Goal: Information Seeking & Learning: Learn about a topic

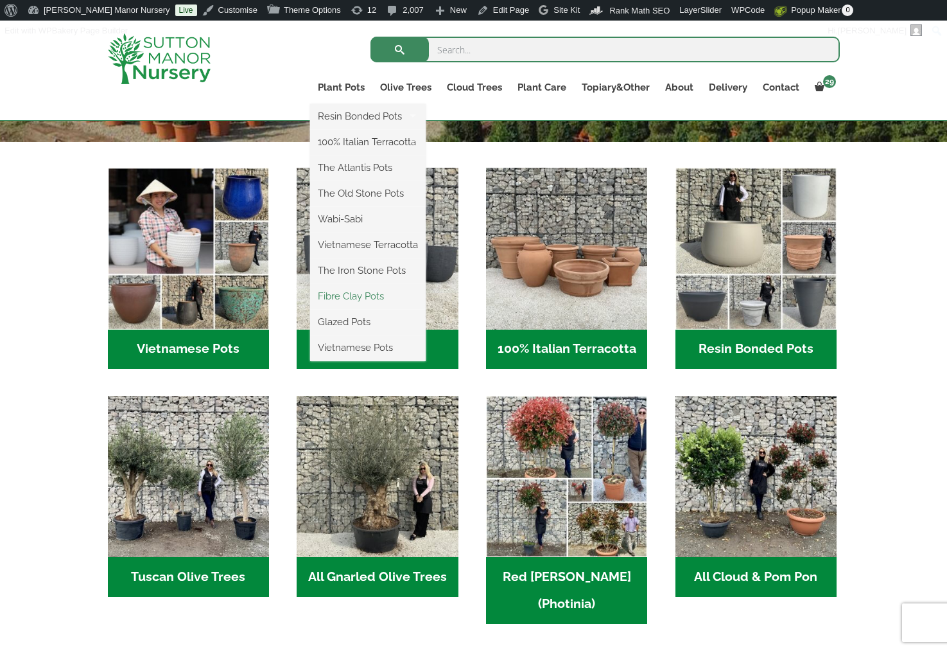
scroll to position [385, 0]
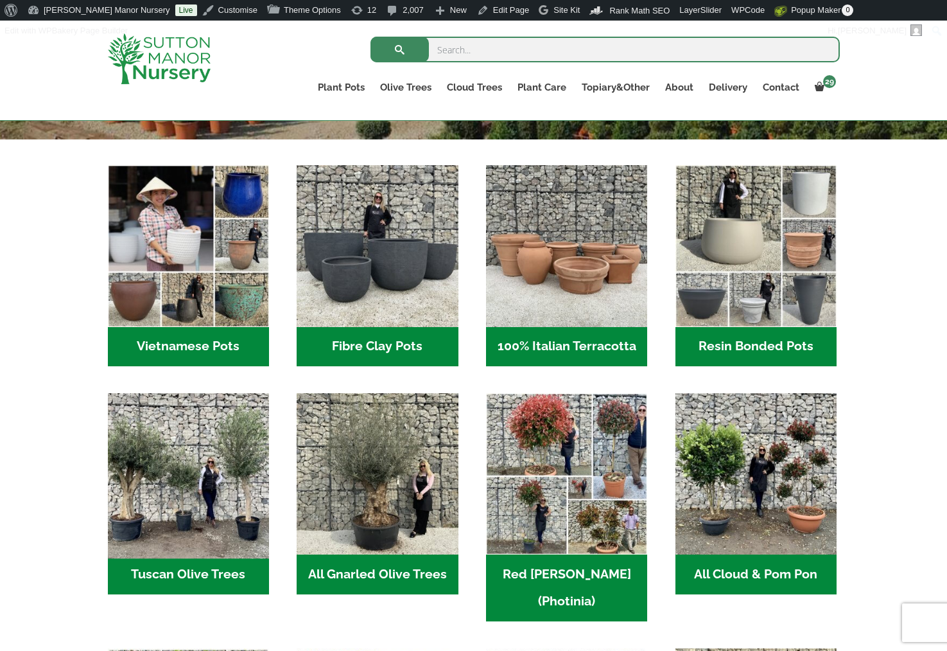
click at [178, 493] on img "Visit product category Tuscan Olive Trees" at bounding box center [188, 474] width 170 height 170
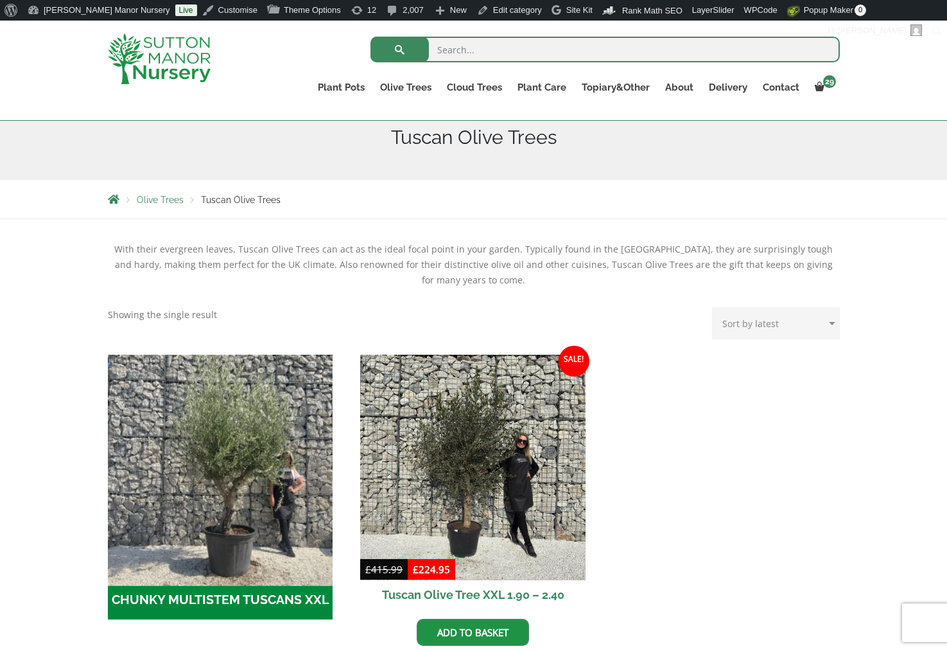
scroll to position [257, 0]
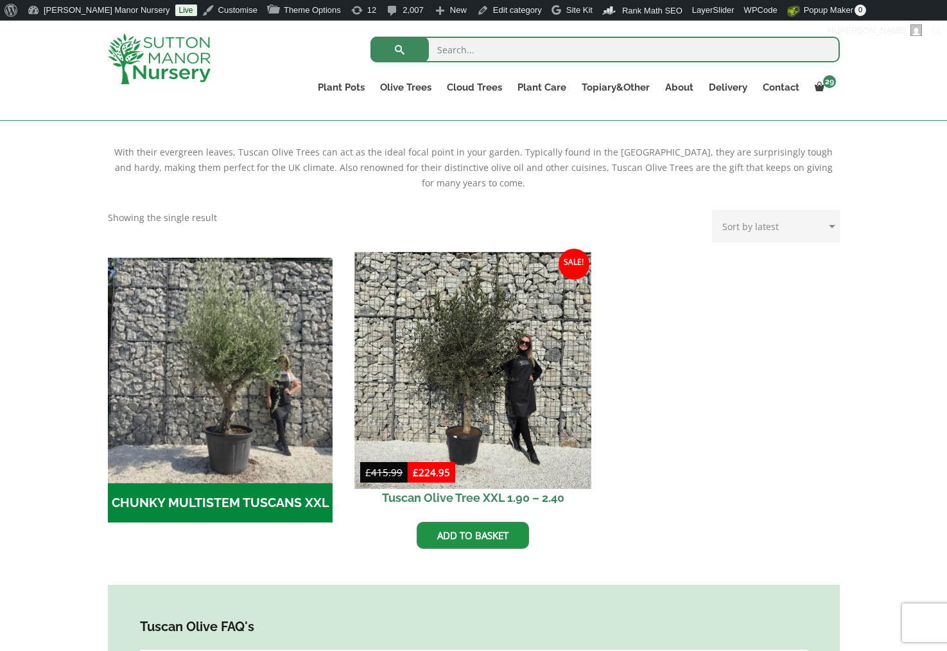
click at [487, 363] on img at bounding box center [473, 370] width 236 height 236
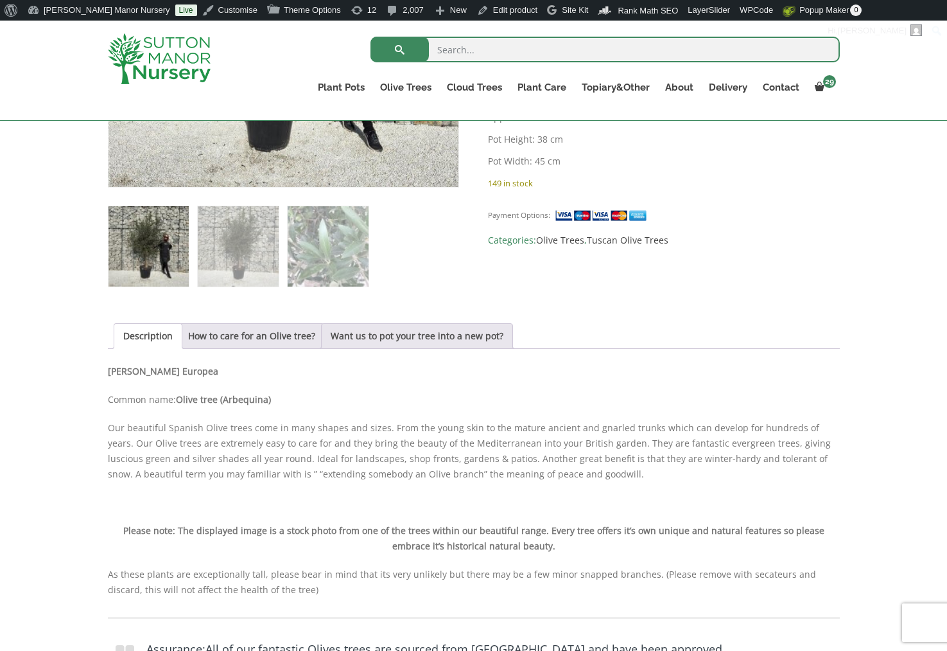
scroll to position [514, 0]
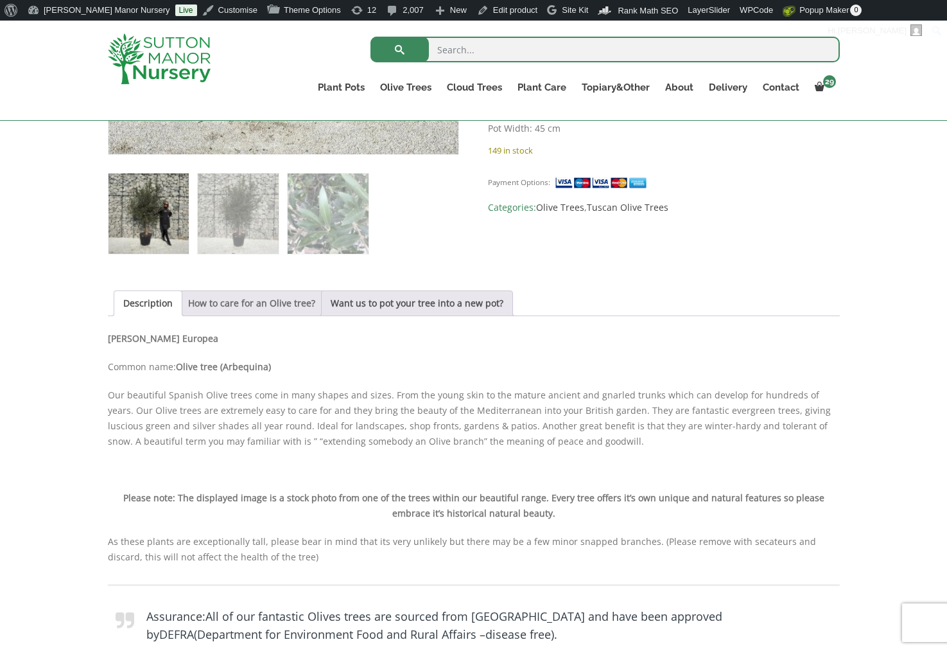
click at [272, 292] on link "How to care for an Olive tree?" at bounding box center [251, 303] width 127 height 24
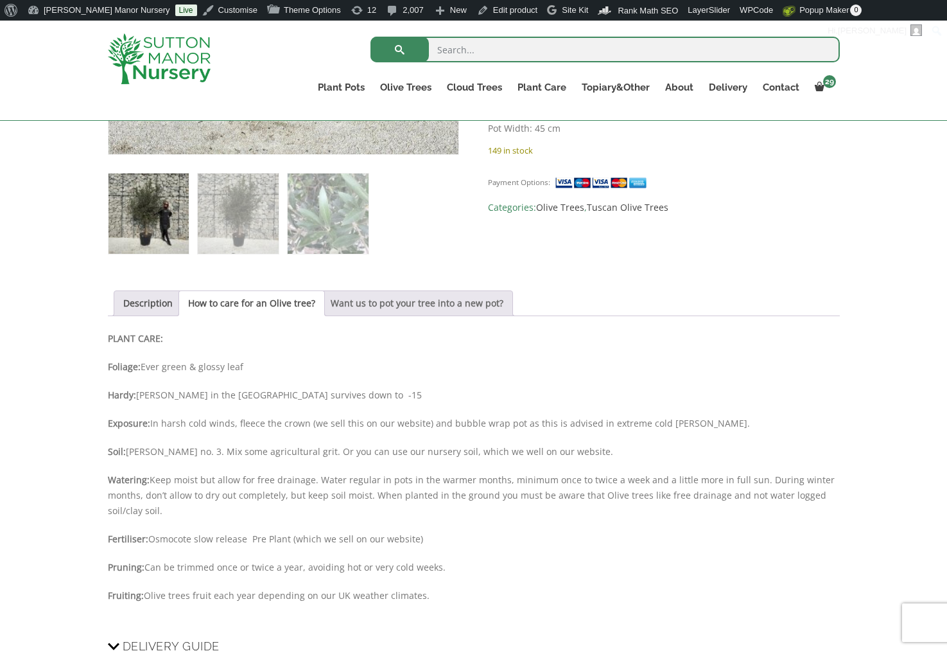
click at [347, 297] on link "Want us to pot your tree into a new pot?" at bounding box center [417, 303] width 173 height 24
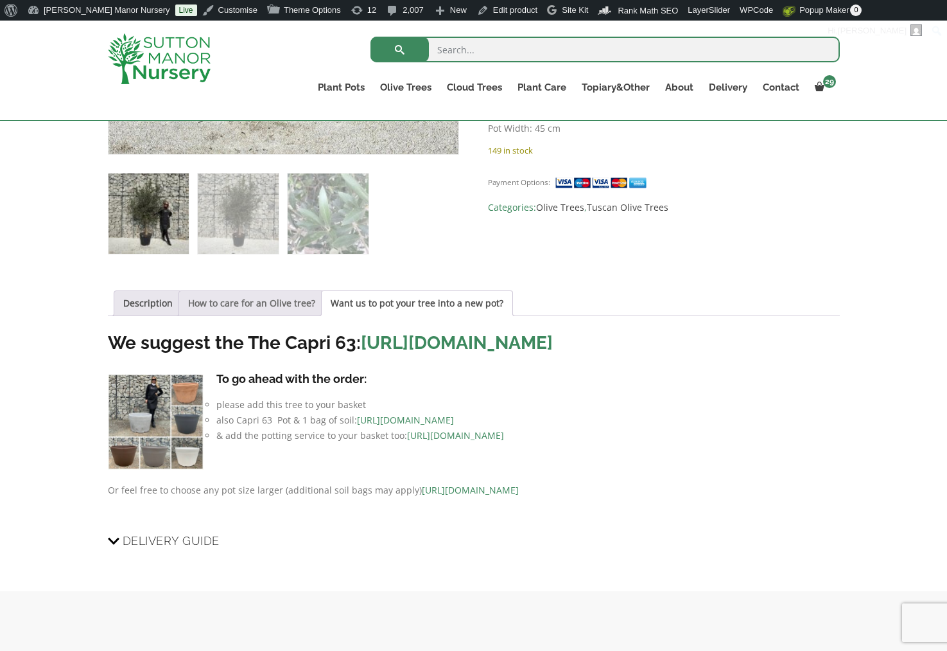
click at [272, 313] on link "How to care for an Olive tree?" at bounding box center [251, 303] width 127 height 24
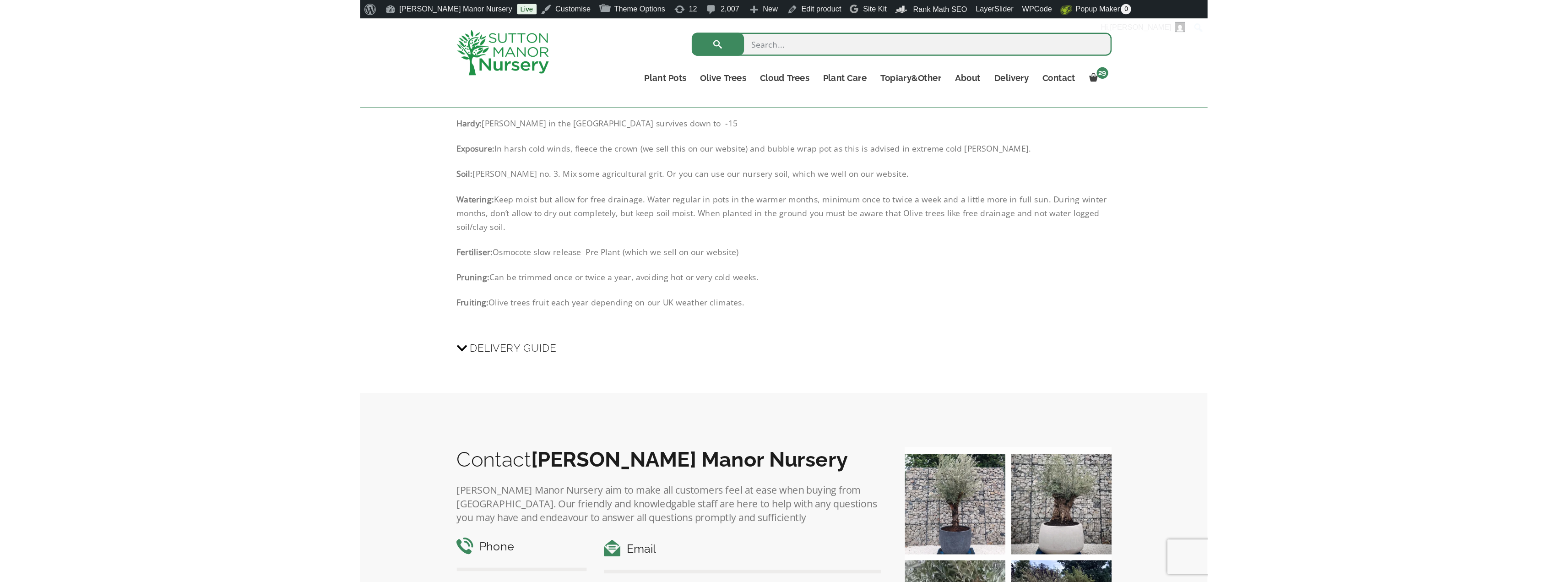
scroll to position [504, 0]
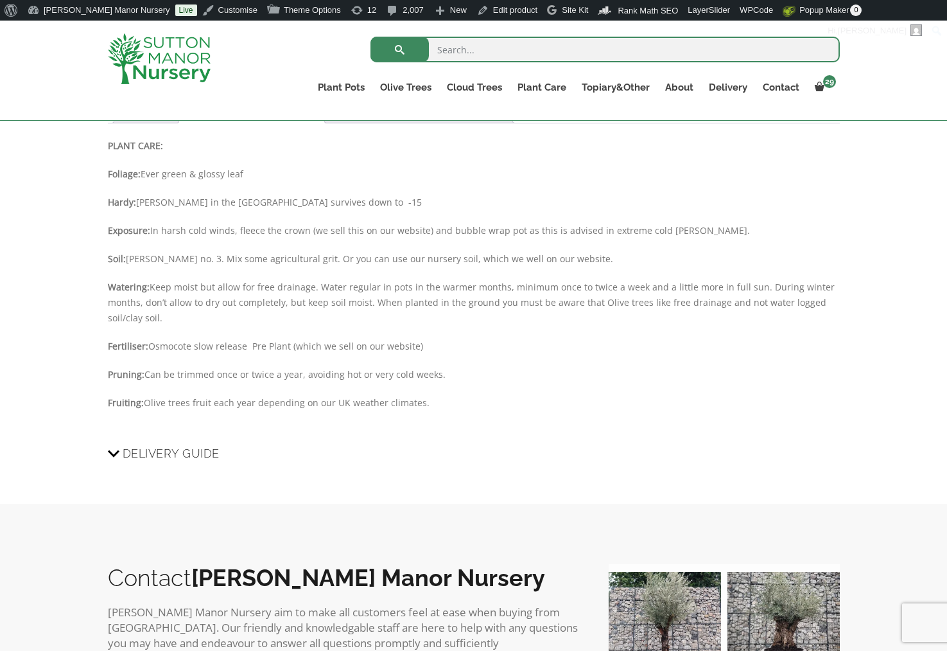
click at [424, 381] on p "Pruning: Can be trimmed once or twice a year, avoiding hot or very cold weeks." at bounding box center [474, 374] width 732 height 15
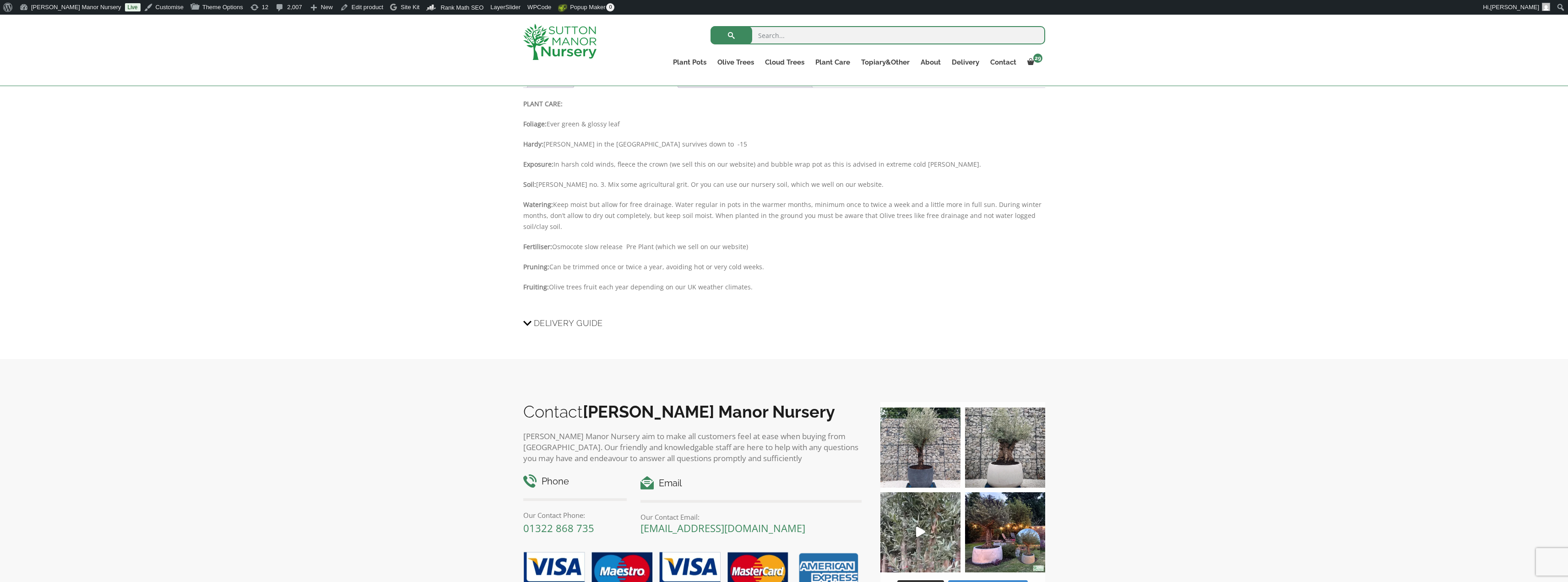
click at [675, 290] on p "Fruiting: Olive trees fruit each year depending on our UK weather climates." at bounding box center [784, 287] width 522 height 11
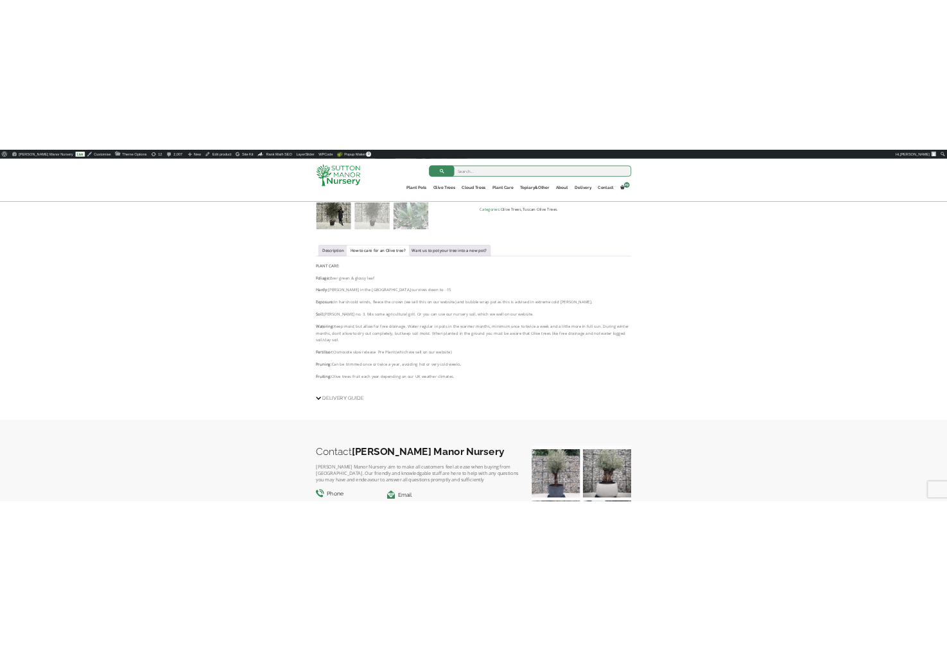
scroll to position [578, 0]
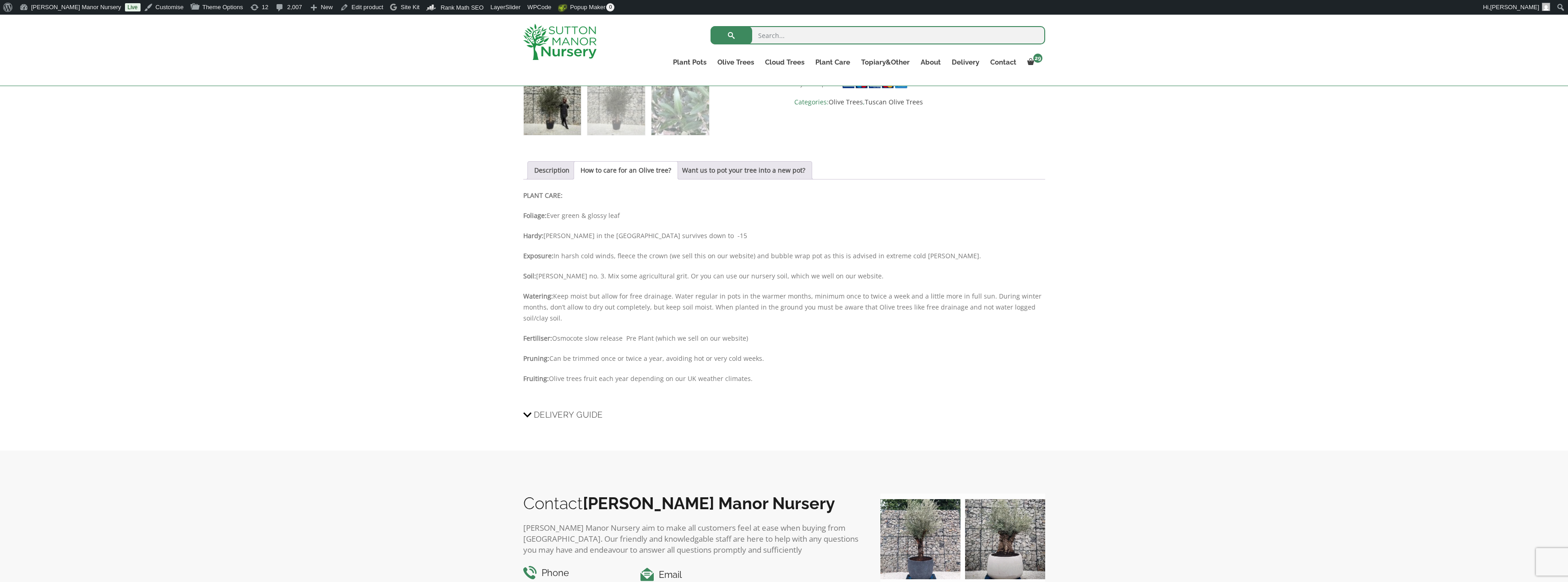
drag, startPoint x: 751, startPoint y: 377, endPoint x: 524, endPoint y: 194, distance: 291.6
click at [524, 194] on div "PLANT CARE: Foliage: Ever green & glossy leaf Hardy: Hardy in the UK survives d…" at bounding box center [784, 292] width 522 height 203
copy div "PLANT CARE: Foliage: Ever green & glossy leaf Hardy: Hardy in the UK survives d…"
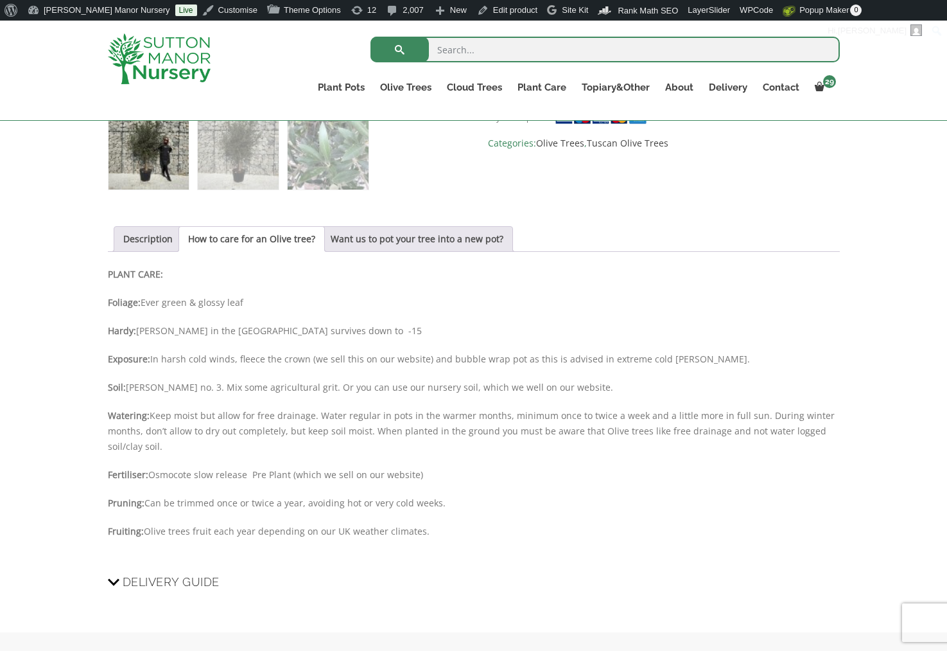
drag, startPoint x: 443, startPoint y: 374, endPoint x: 447, endPoint y: 380, distance: 6.9
click at [442, 374] on div "PLANT CARE: Foliage: Ever green & glossy leaf Hardy: Hardy in the UK survives d…" at bounding box center [474, 409] width 732 height 285
click at [480, 7] on link "Edit product" at bounding box center [507, 10] width 71 height 21
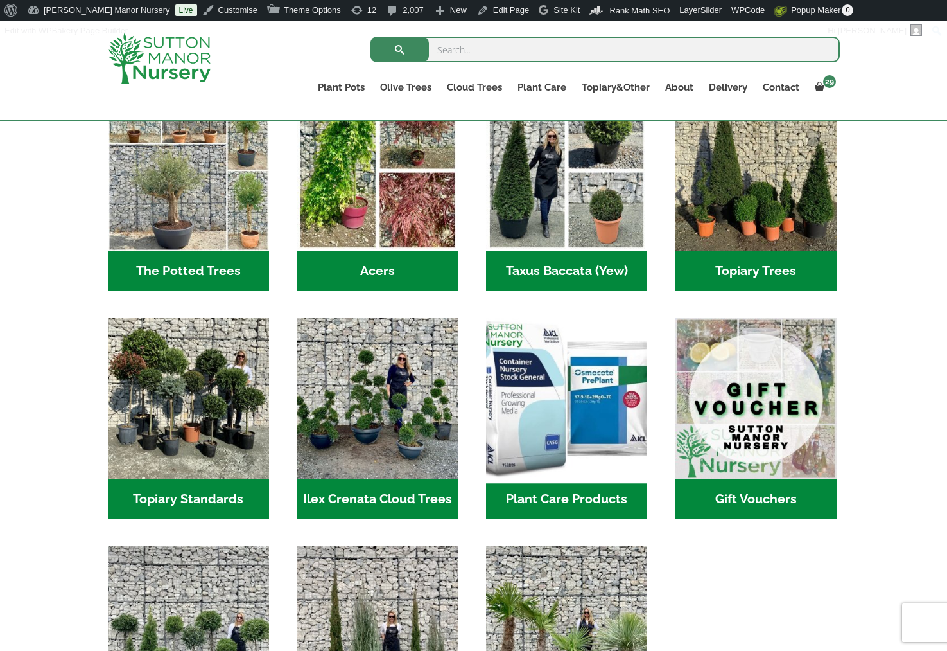
scroll to position [963, 0]
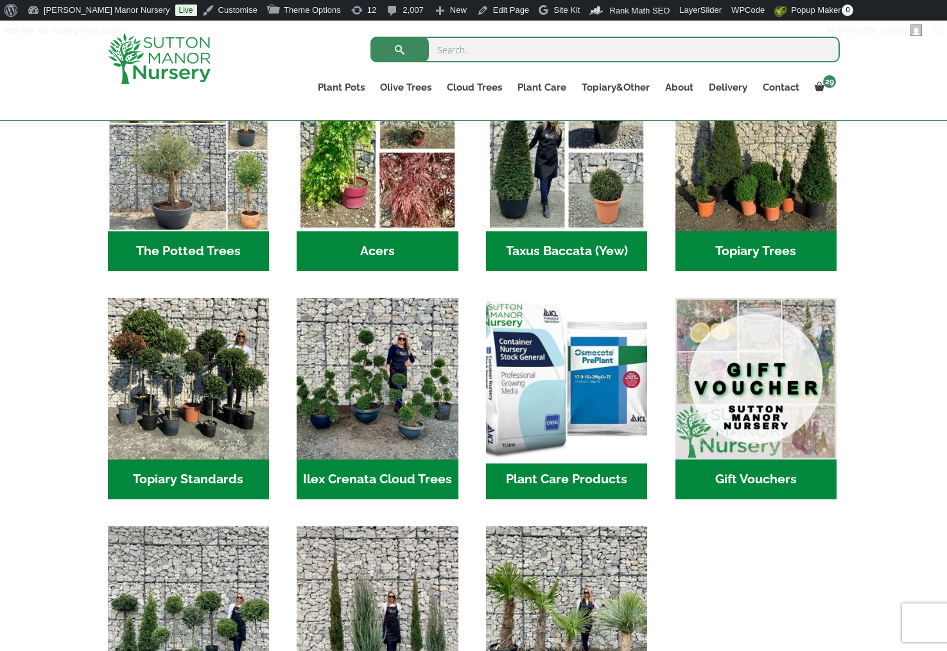
click at [565, 372] on img "Visit product category Plant Care Products" at bounding box center [567, 378] width 170 height 170
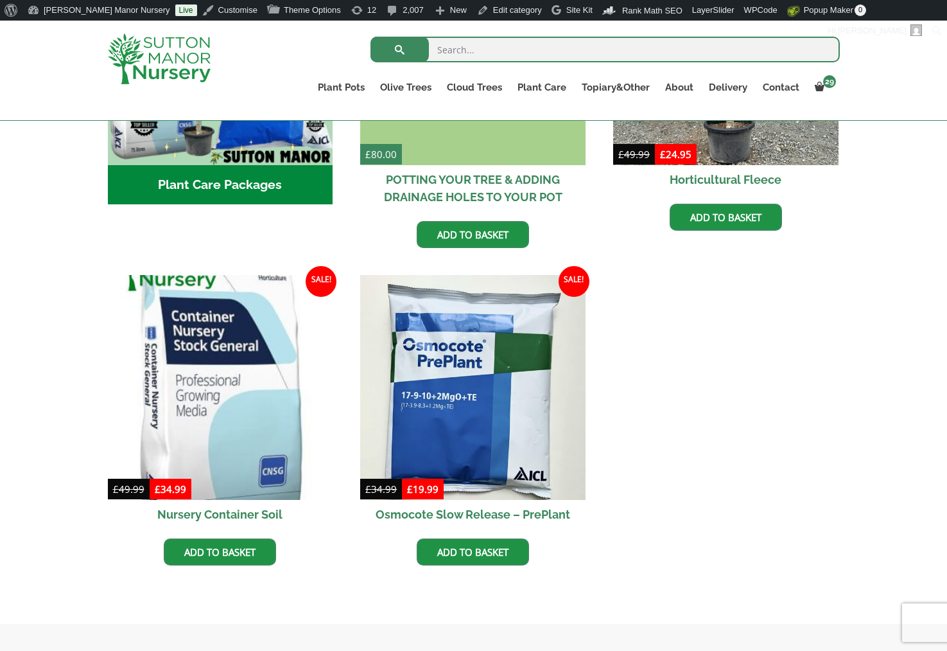
scroll to position [578, 0]
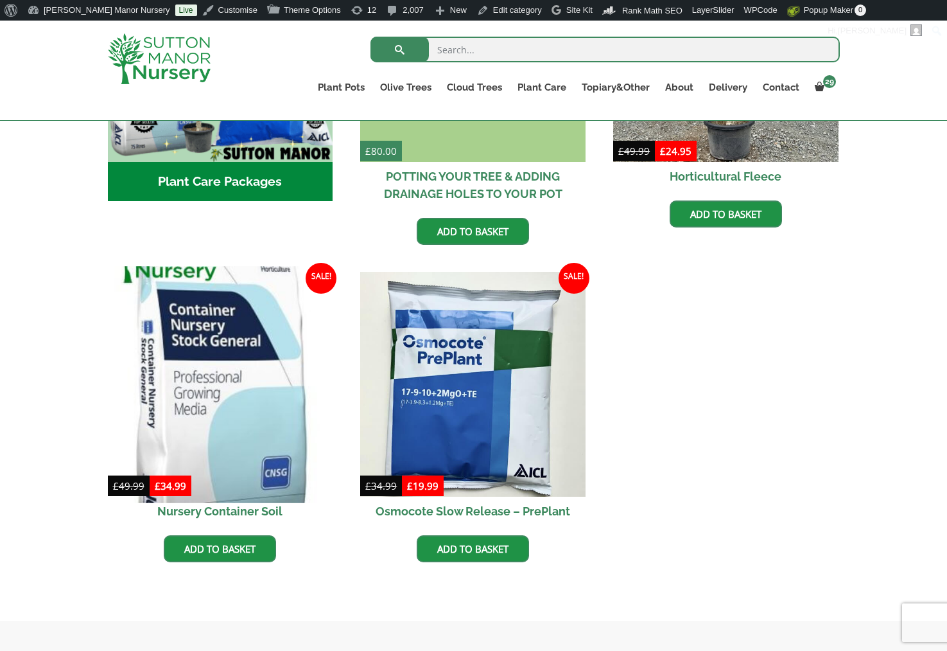
click at [259, 380] on img at bounding box center [220, 384] width 236 height 236
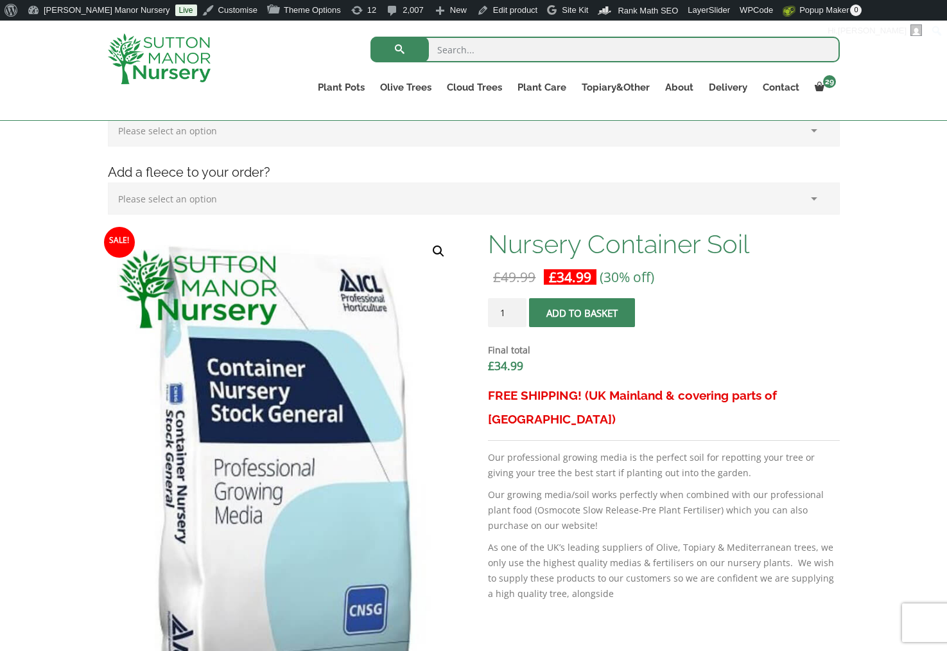
scroll to position [321, 0]
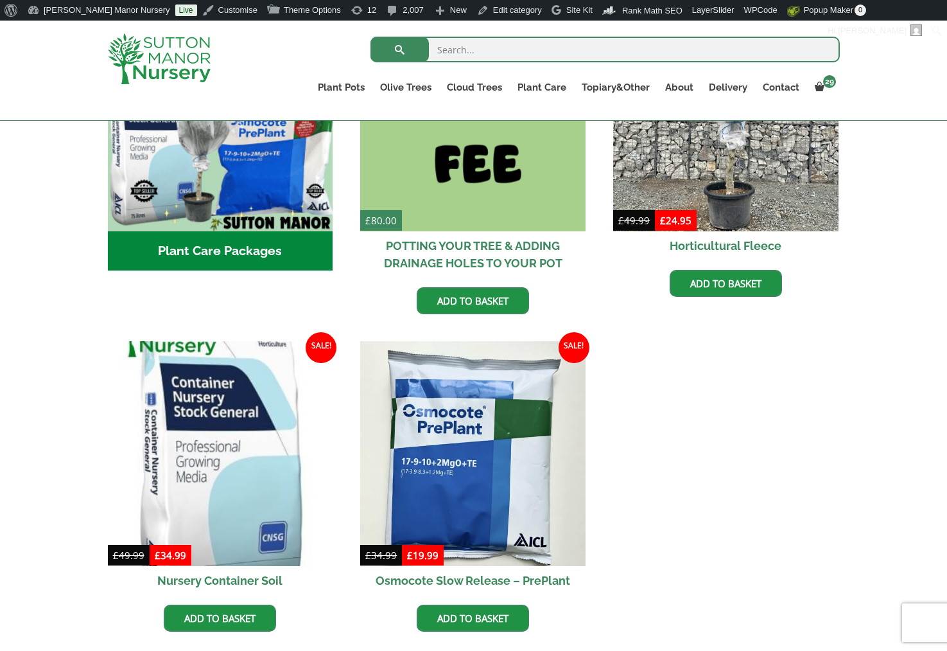
scroll to position [385, 0]
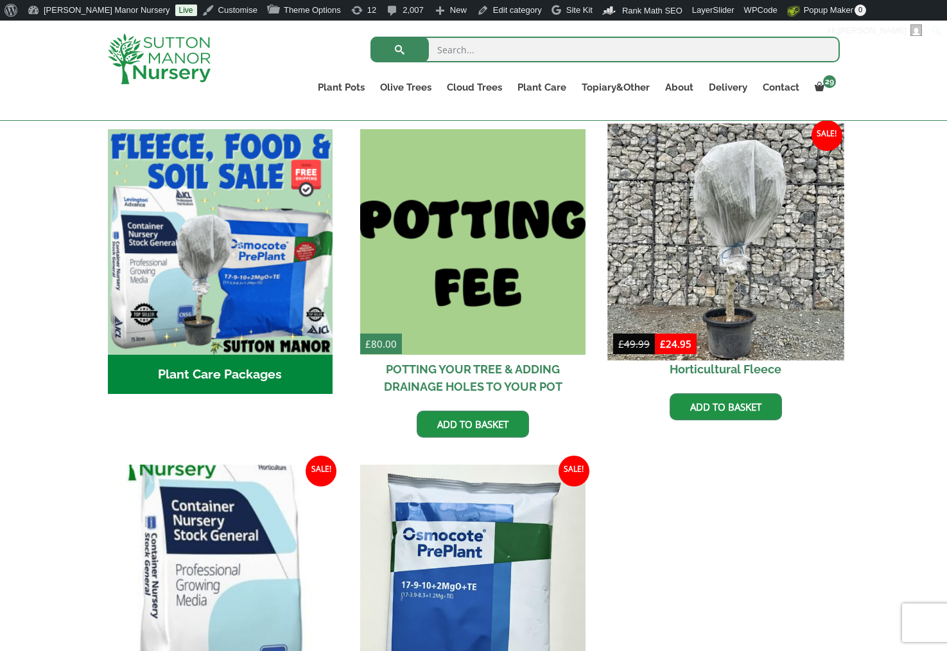
click at [759, 238] on img at bounding box center [726, 241] width 236 height 236
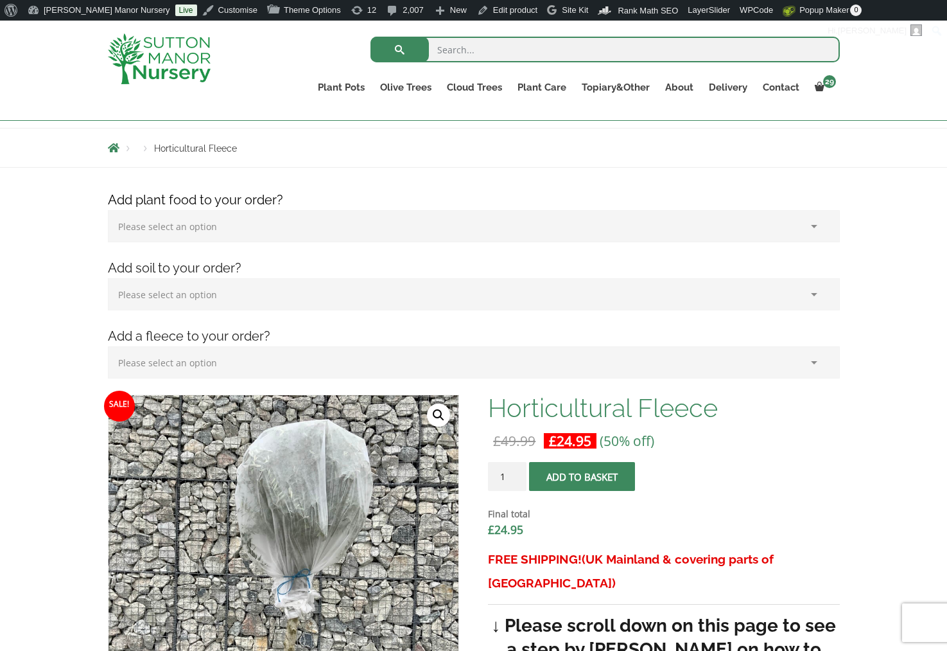
scroll to position [128, 0]
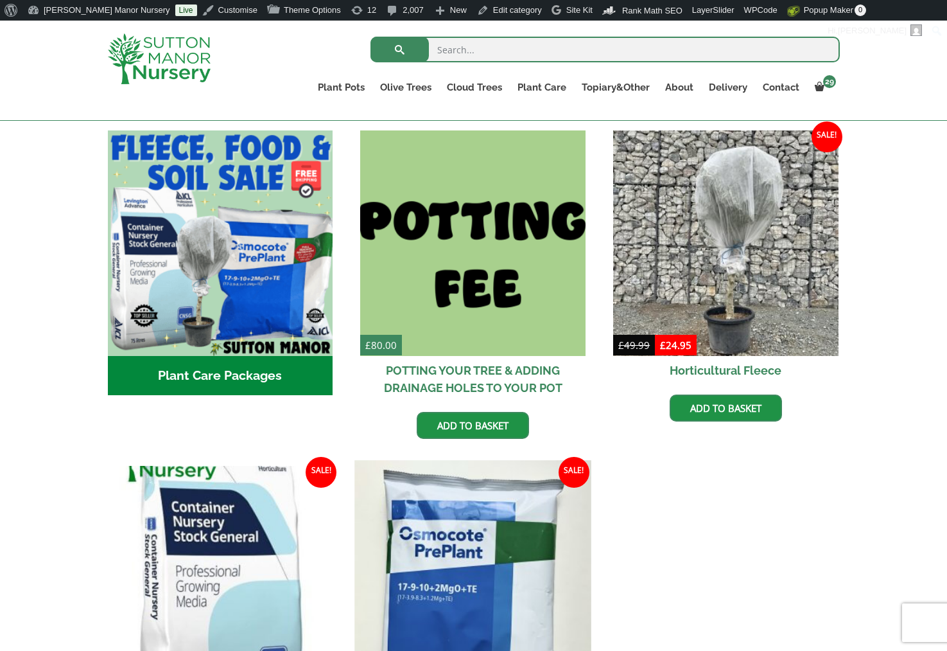
click at [504, 542] on img at bounding box center [473, 578] width 236 height 236
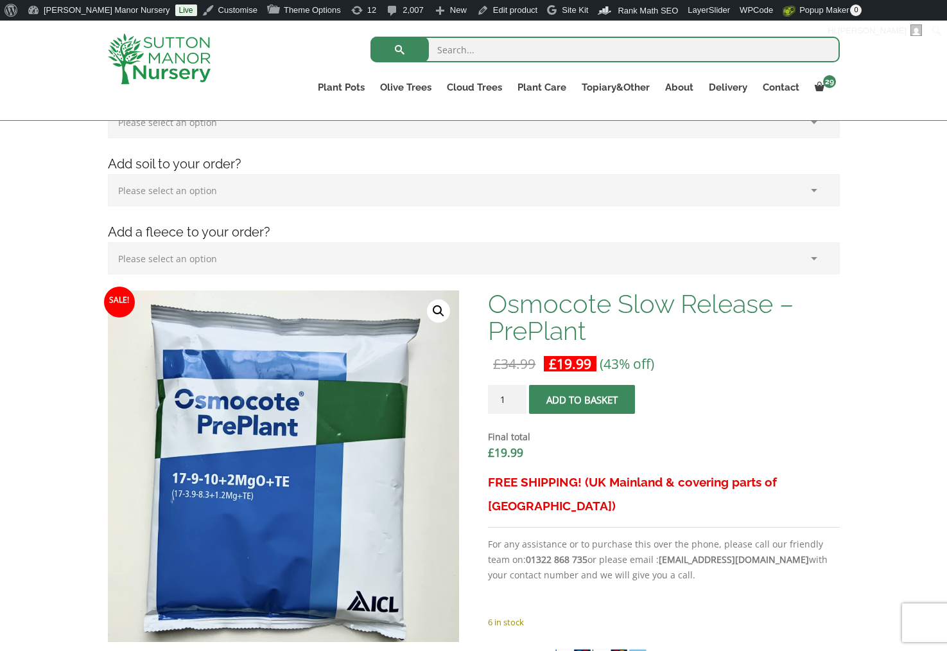
scroll to position [257, 0]
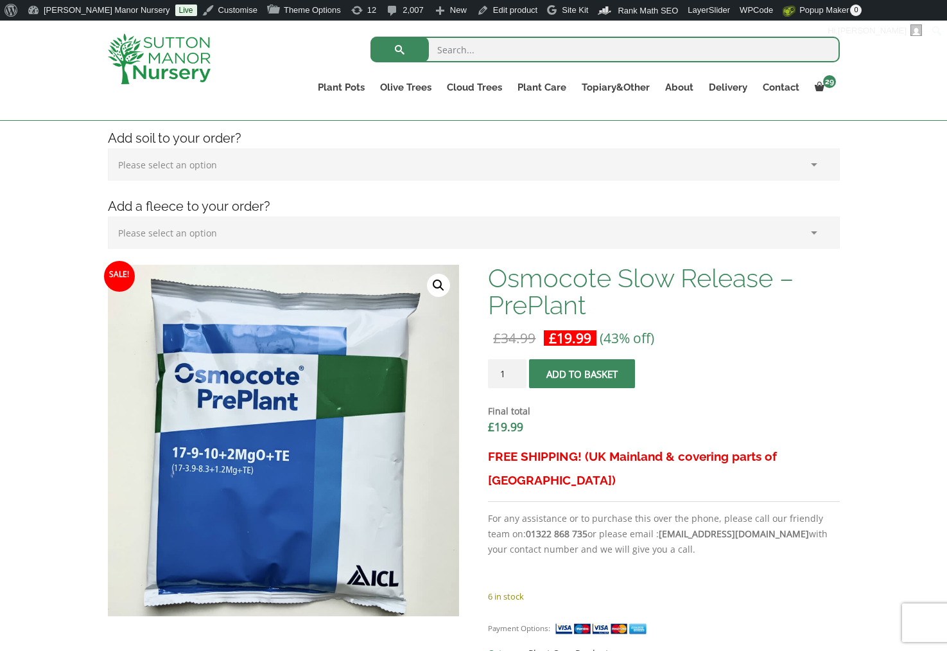
click at [179, 62] on img at bounding box center [159, 58] width 103 height 51
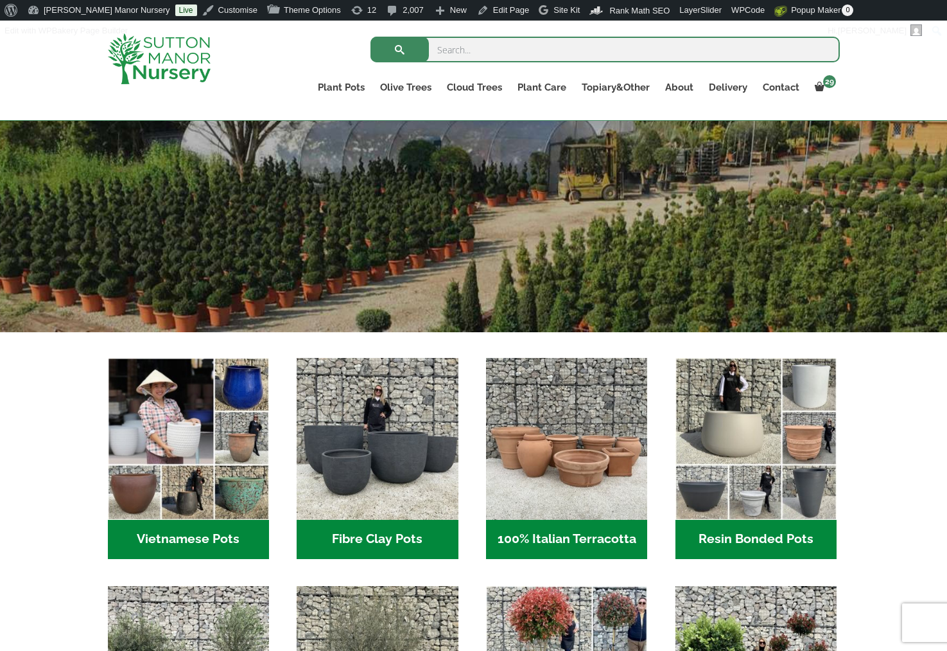
scroll to position [450, 0]
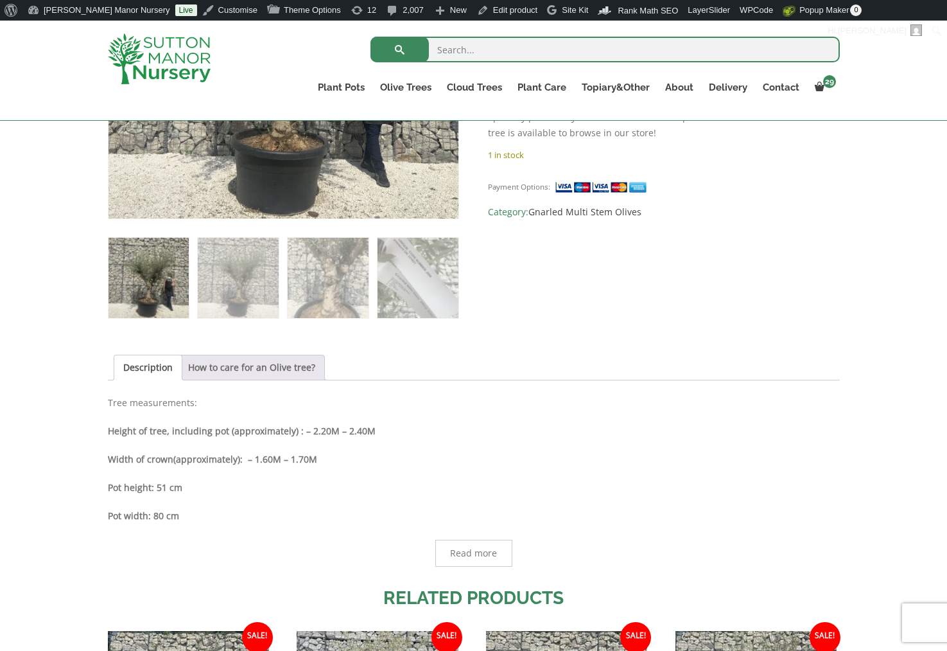
click at [238, 367] on link "How to care for an Olive tree?" at bounding box center [251, 367] width 127 height 24
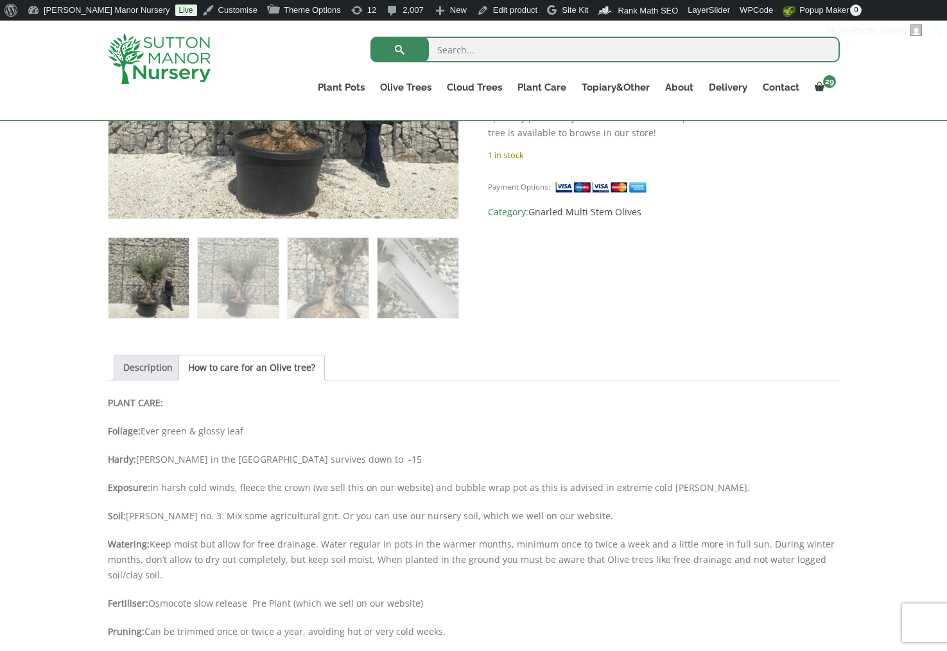
click at [132, 365] on link "Description" at bounding box center [147, 367] width 49 height 24
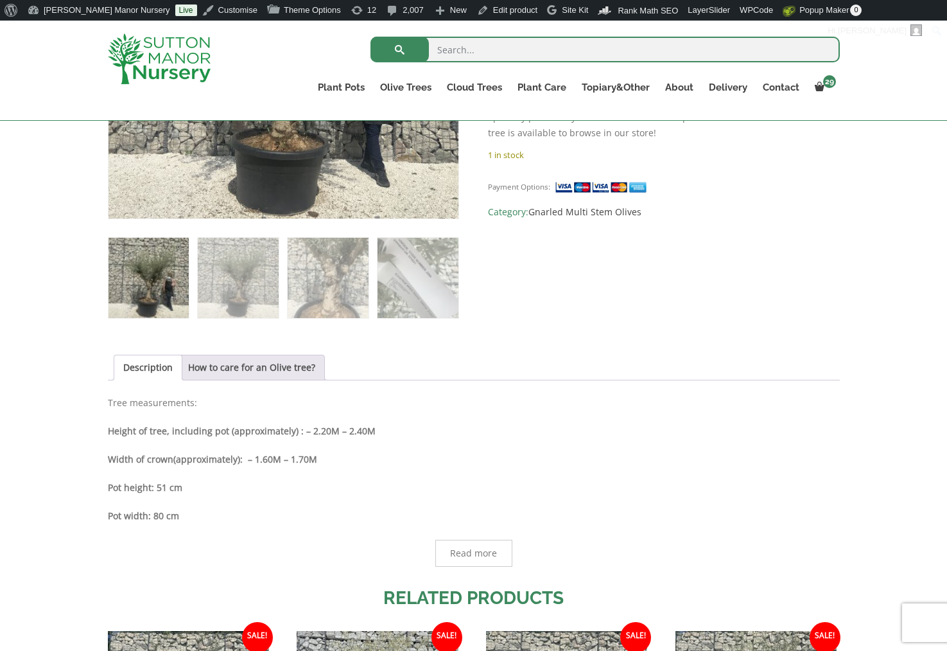
click at [152, 363] on link "Description" at bounding box center [147, 367] width 49 height 24
click at [215, 366] on link "How to care for an Olive tree?" at bounding box center [251, 367] width 127 height 24
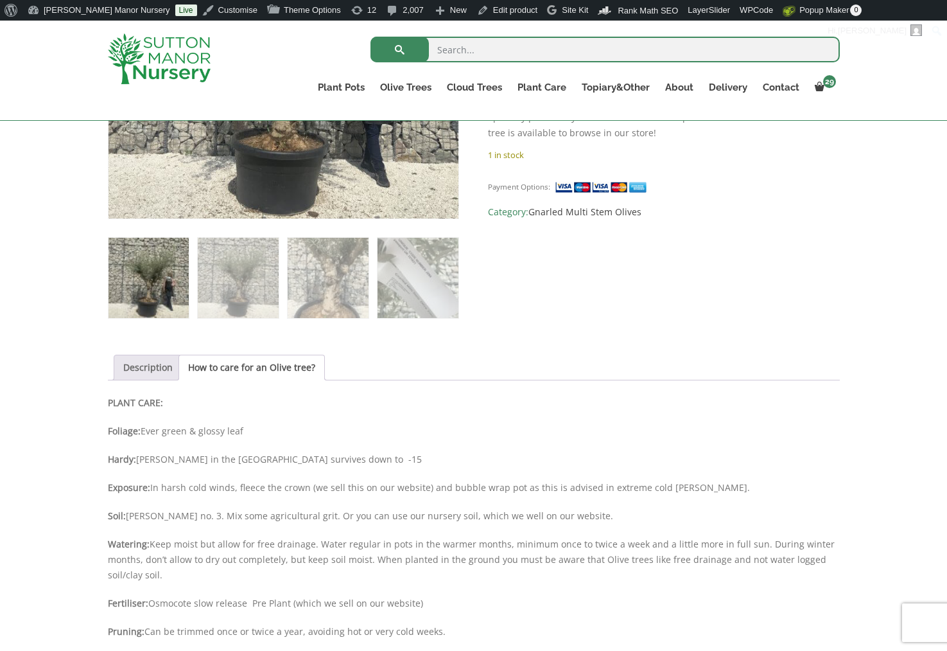
click at [162, 364] on link "Description" at bounding box center [147, 367] width 49 height 24
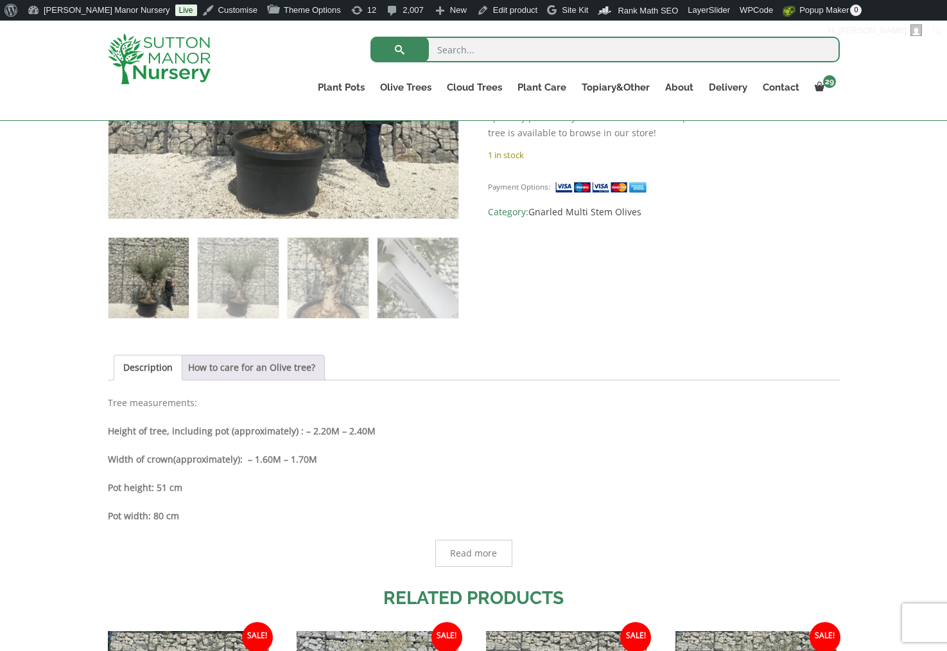
click at [304, 376] on link "How to care for an Olive tree?" at bounding box center [251, 367] width 127 height 24
